Goal: Task Accomplishment & Management: Use online tool/utility

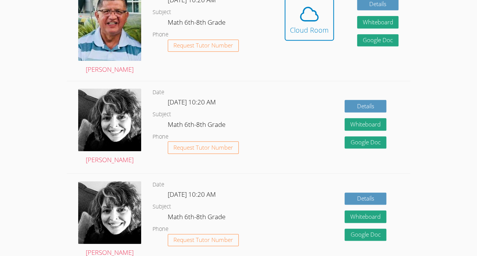
scroll to position [276, 0]
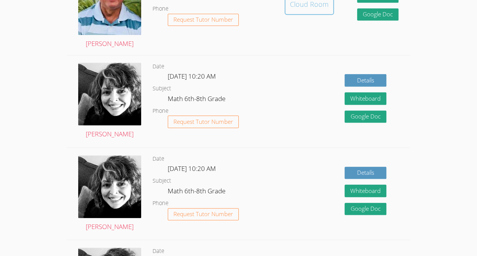
click at [317, 8] on div "Cloud Room" at bounding box center [309, 4] width 39 height 11
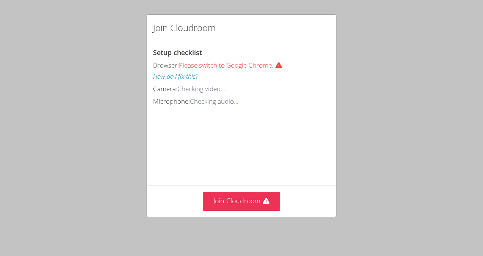
scroll to position [33, 0]
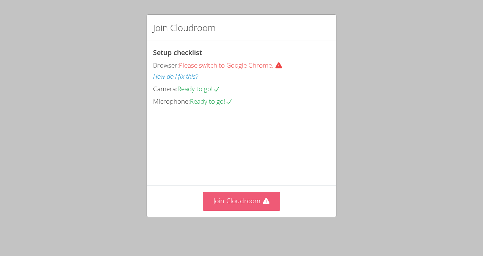
click at [231, 194] on button "Join Cloudroom" at bounding box center [242, 201] width 78 height 19
